Goal: Navigation & Orientation: Find specific page/section

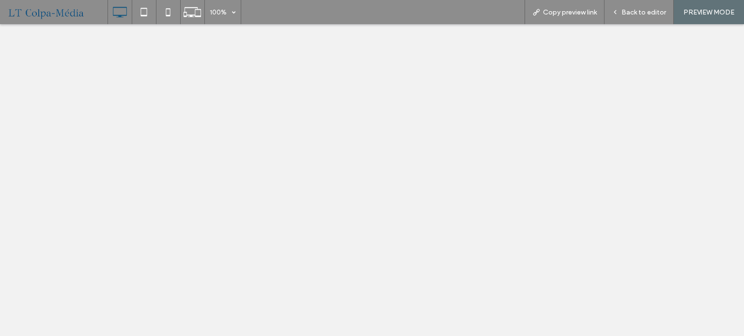
select select "******"
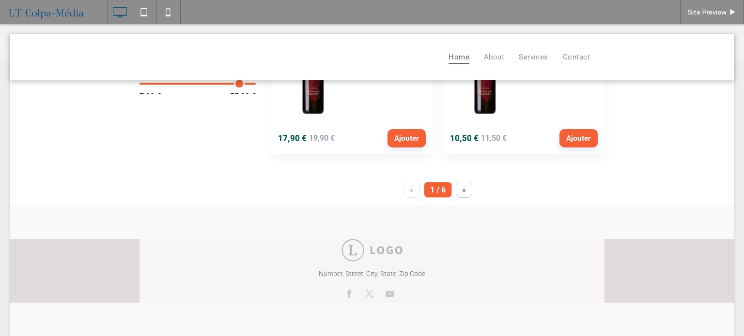
scroll to position [177, 0]
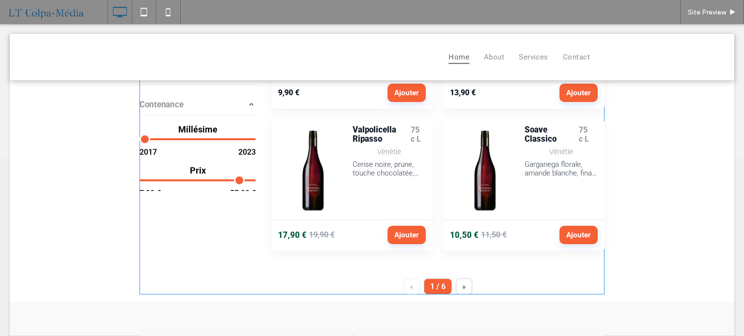
click at [451, 284] on span at bounding box center [371, 104] width 465 height 382
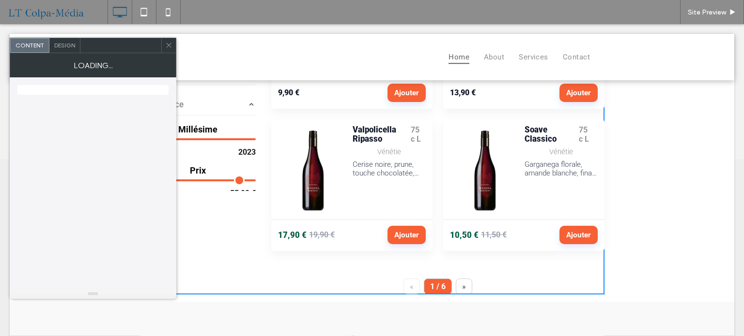
click at [458, 286] on button "»" at bounding box center [464, 287] width 16 height 16
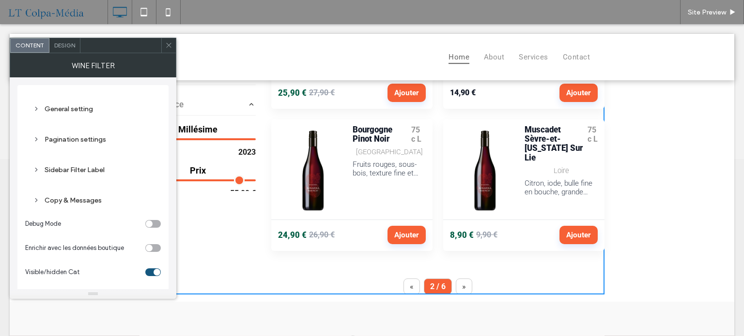
click at [458, 286] on button "»" at bounding box center [464, 287] width 16 height 16
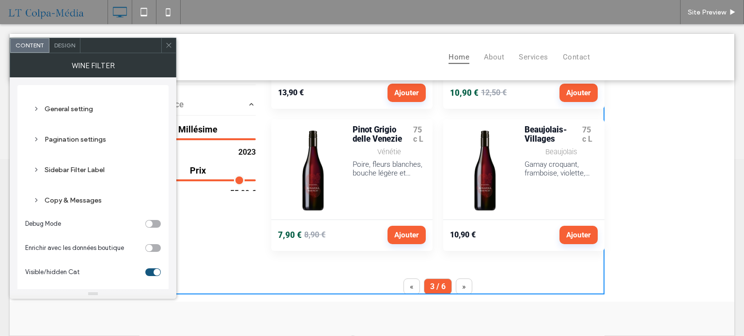
click at [458, 286] on button "»" at bounding box center [464, 287] width 16 height 16
